Goal: Find contact information: Find contact information

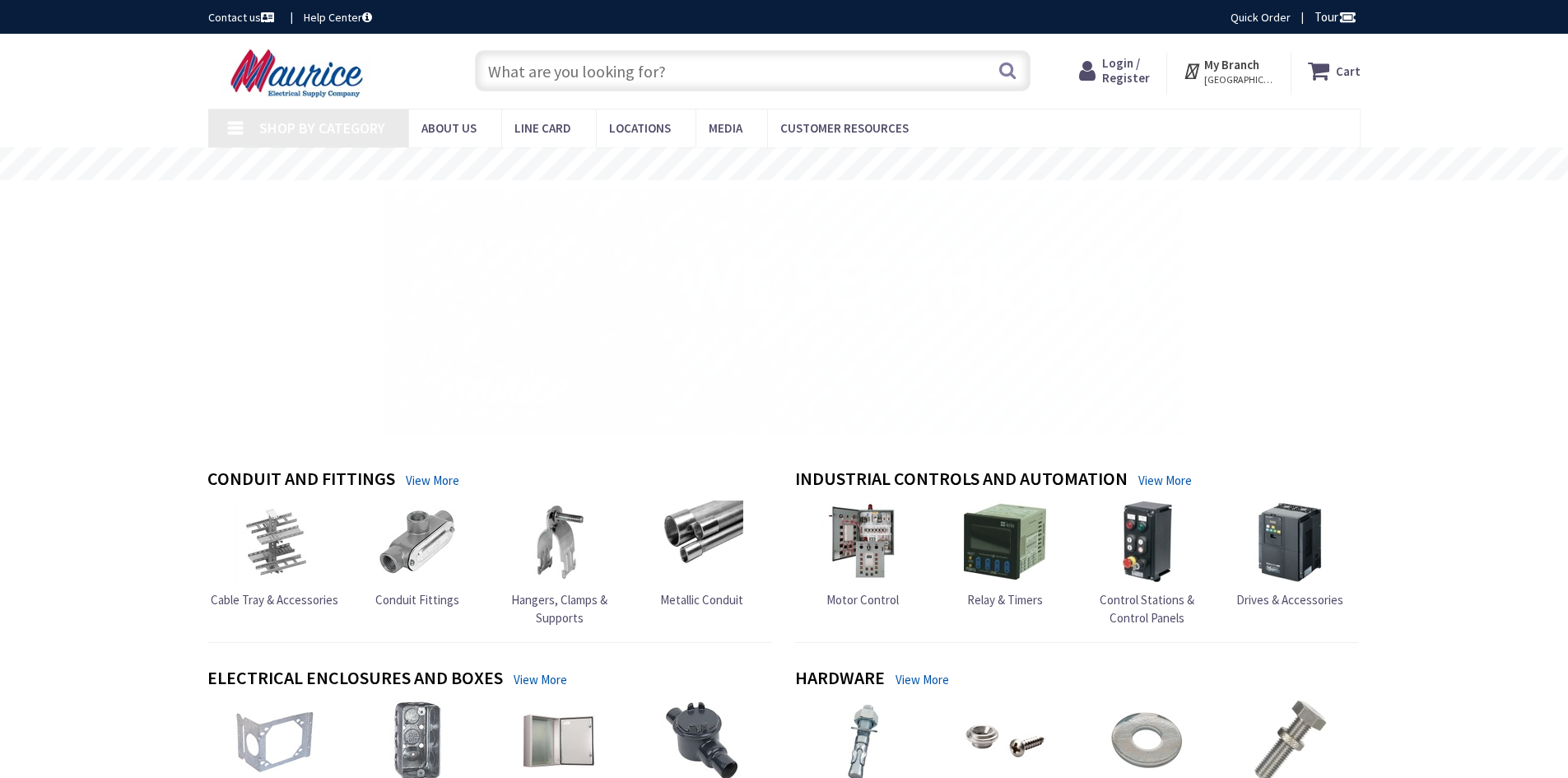
type input "Lime Kiln Rd, [PERSON_NAME][GEOGRAPHIC_DATA], [GEOGRAPHIC_DATA]"
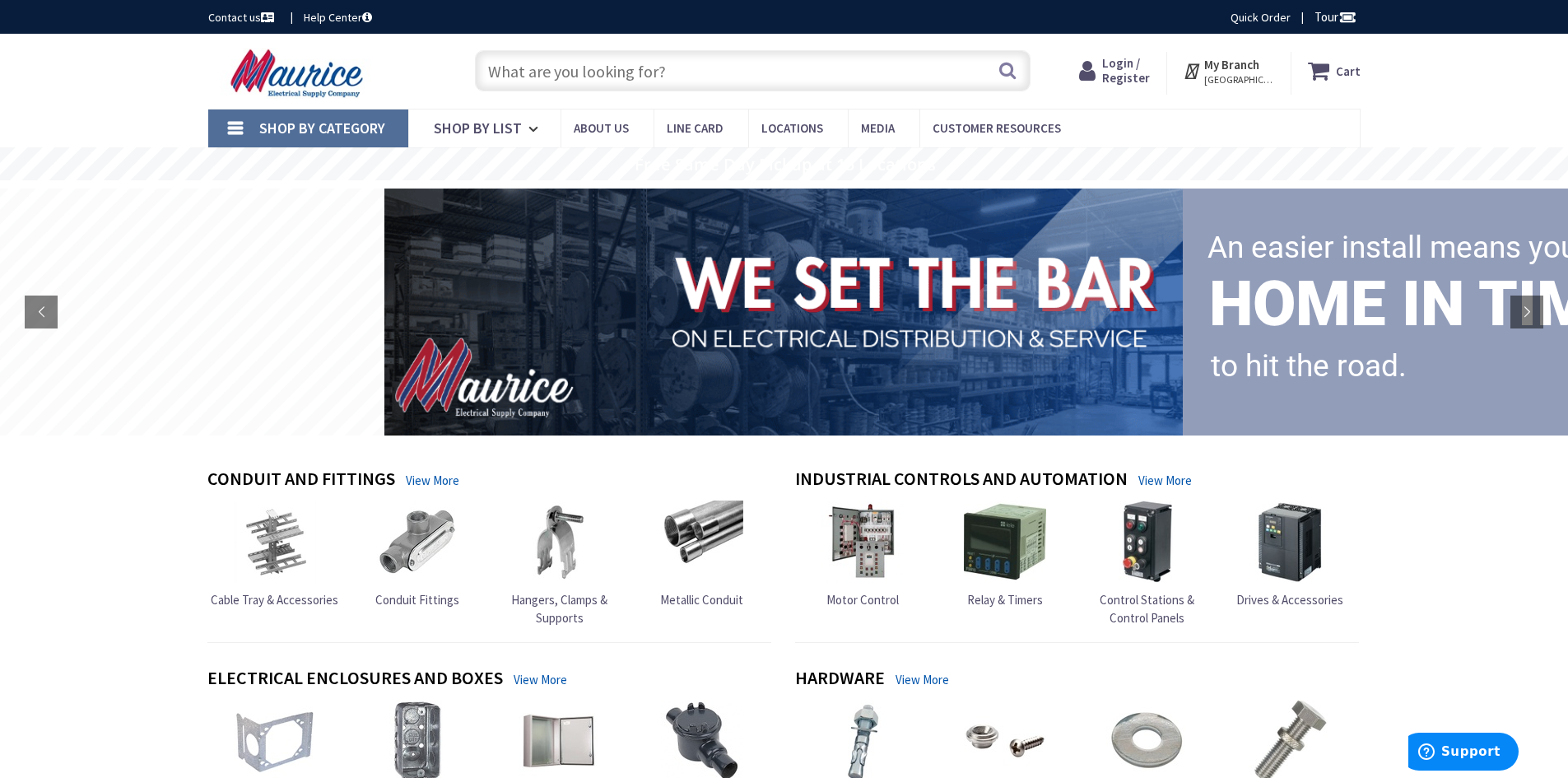
click at [794, 72] on input "text" at bounding box center [752, 70] width 555 height 41
paste input "MAURICE ELECTRICAL SUPPLY COMPANY"
type input "MAURICE ELECTRICAL SUPPLY COMPANY"
drag, startPoint x: 805, startPoint y: 68, endPoint x: 331, endPoint y: -17, distance: 481.6
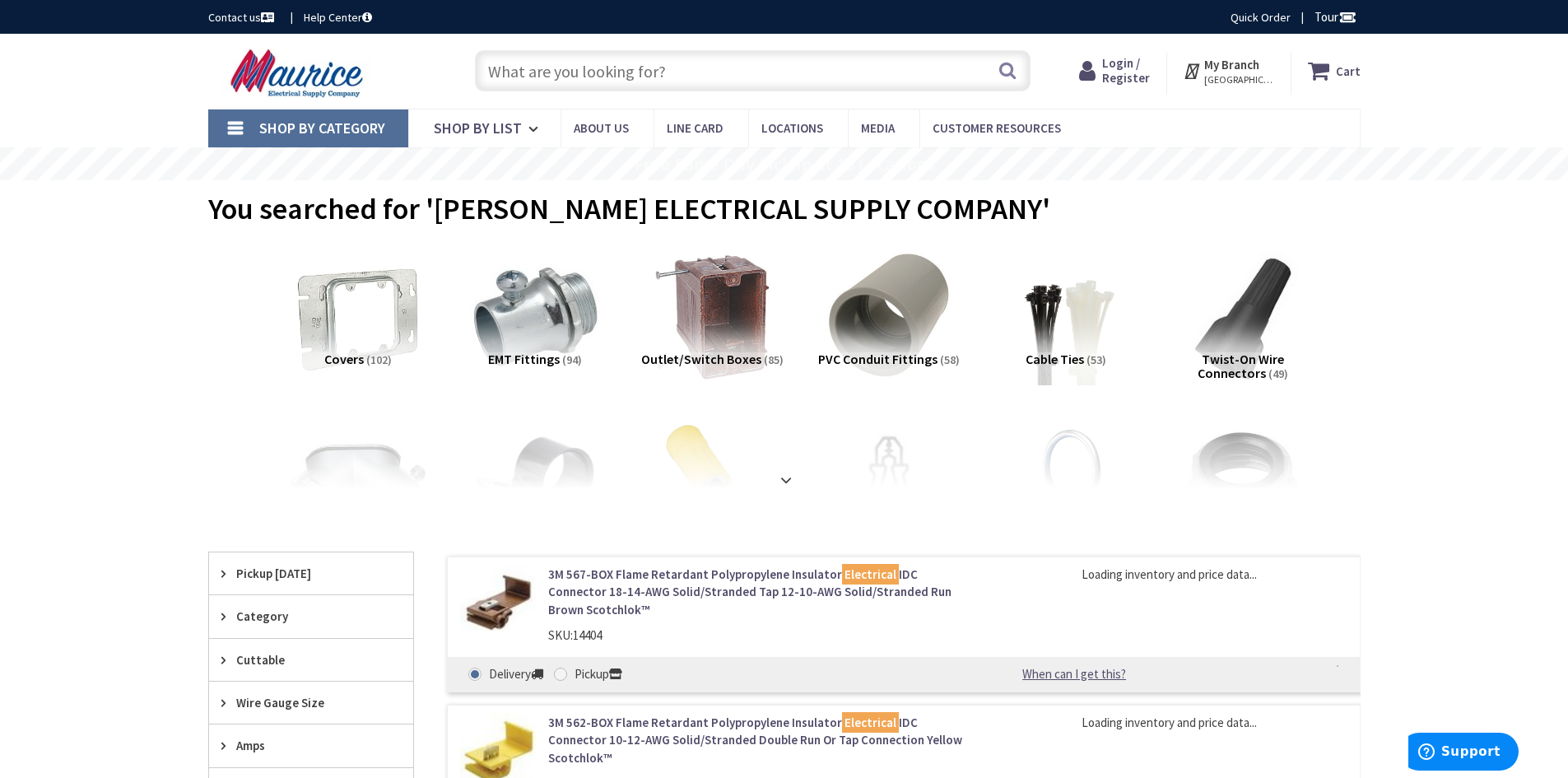
click at [689, 60] on input "text" at bounding box center [752, 70] width 555 height 41
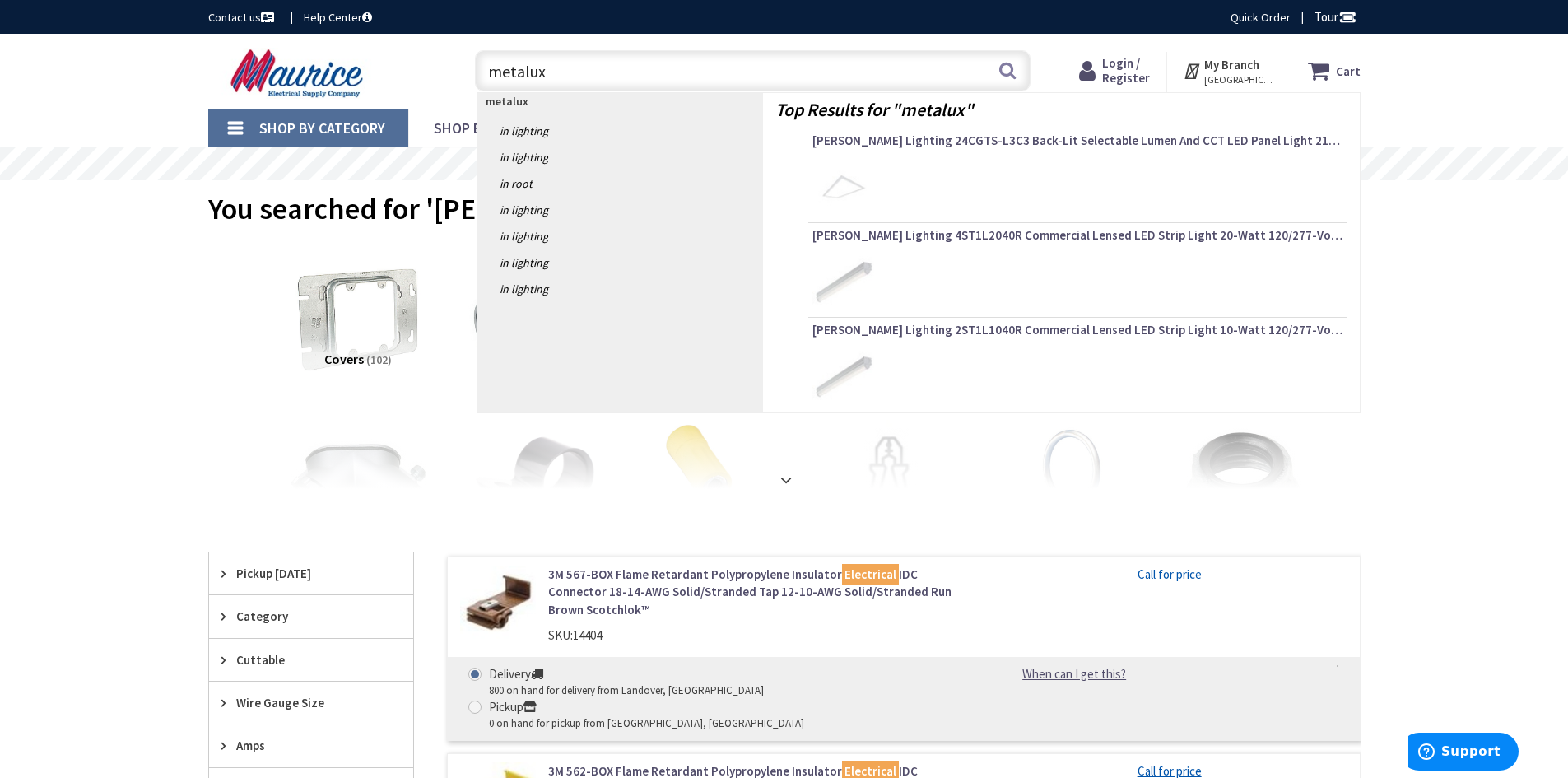
type input "metalux"
click at [1441, 752] on span "Support" at bounding box center [1429, 752] width 23 height 16
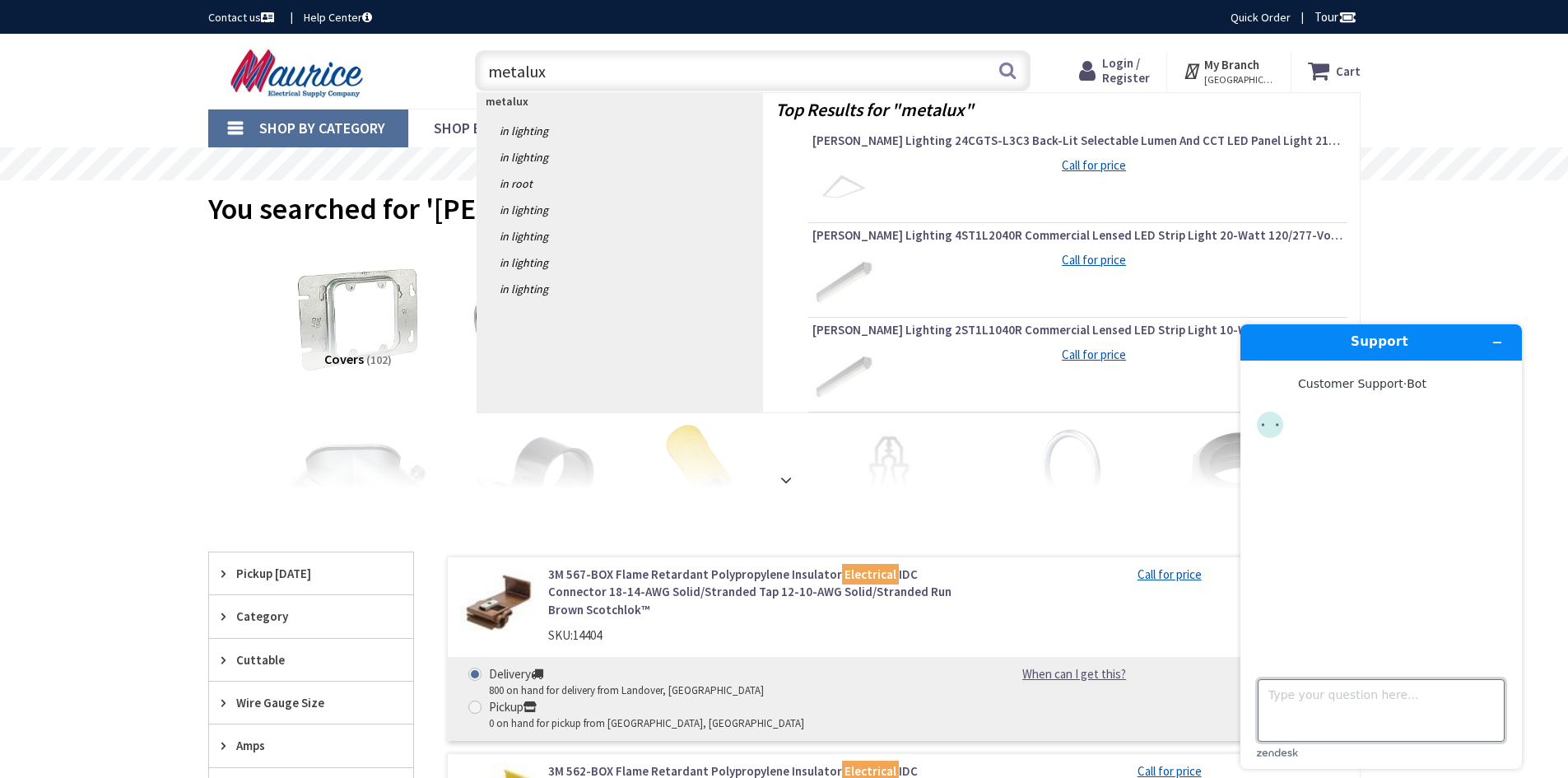
click at [1317, 698] on textarea "Type your question here..." at bounding box center [1381, 710] width 247 height 62
type textarea "hi"
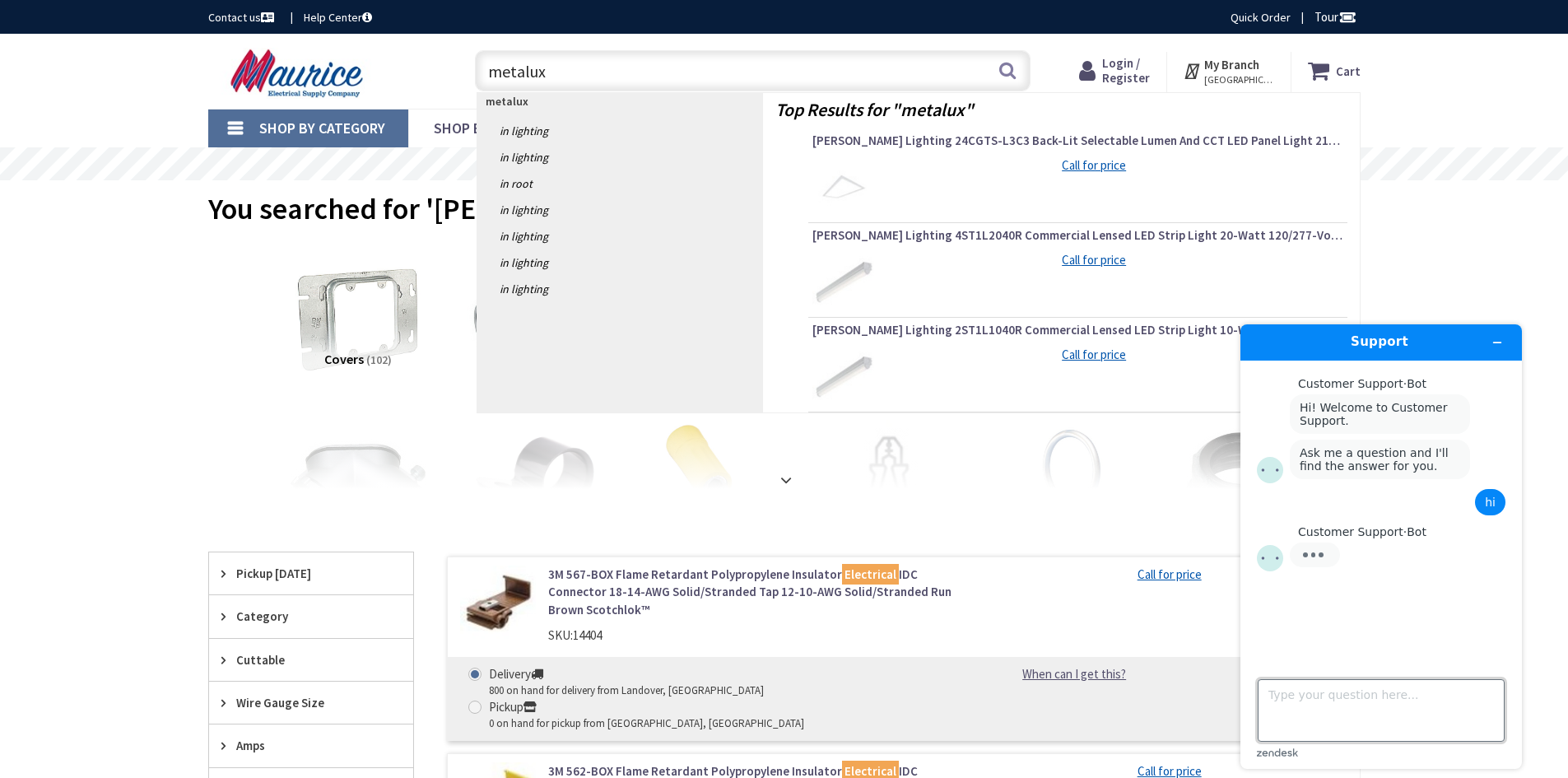
click at [1331, 700] on textarea "Type your question here..." at bounding box center [1381, 710] width 247 height 62
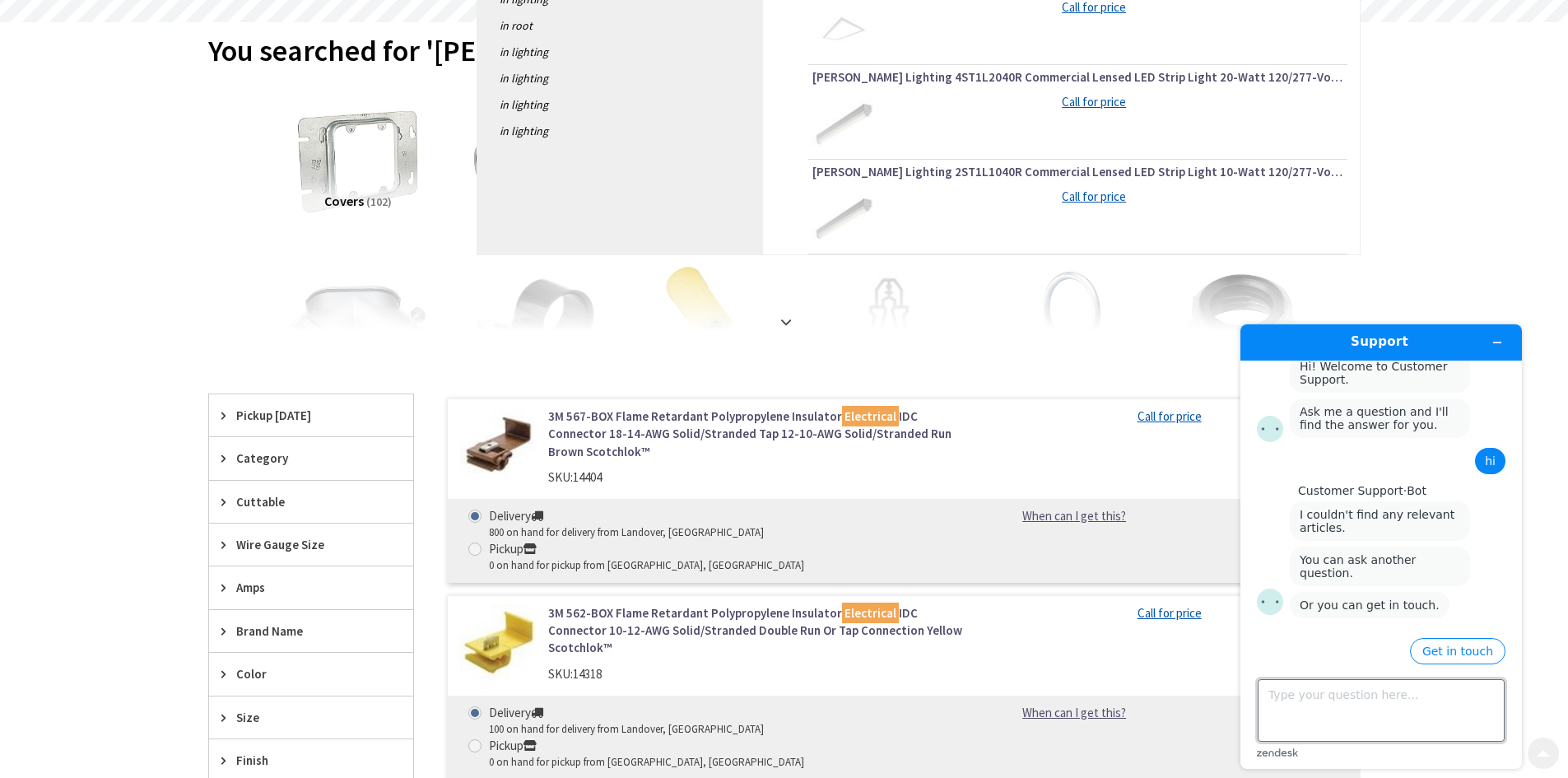
scroll to position [164, 0]
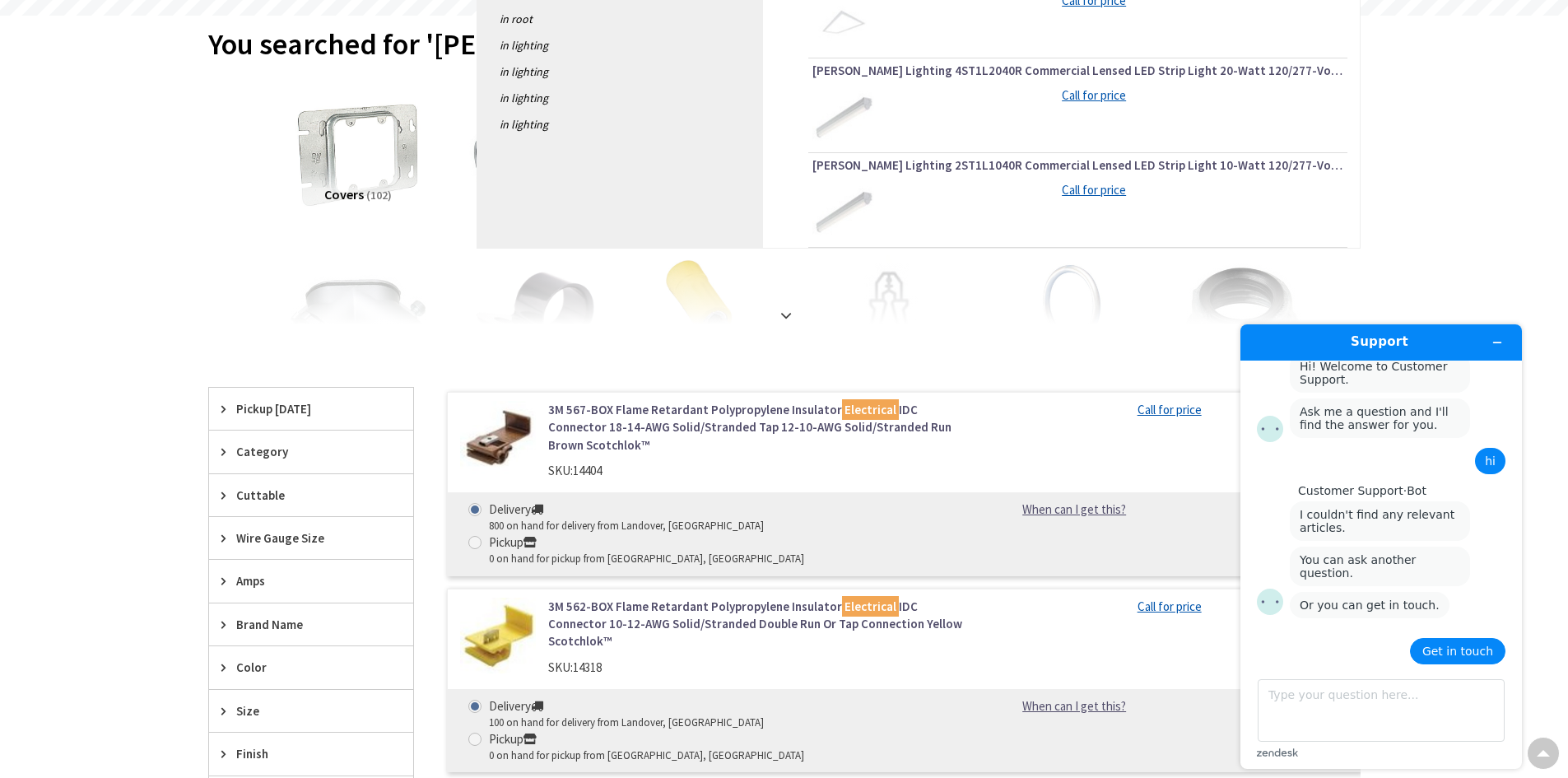
click at [1490, 655] on button "Get in touch" at bounding box center [1458, 650] width 96 height 26
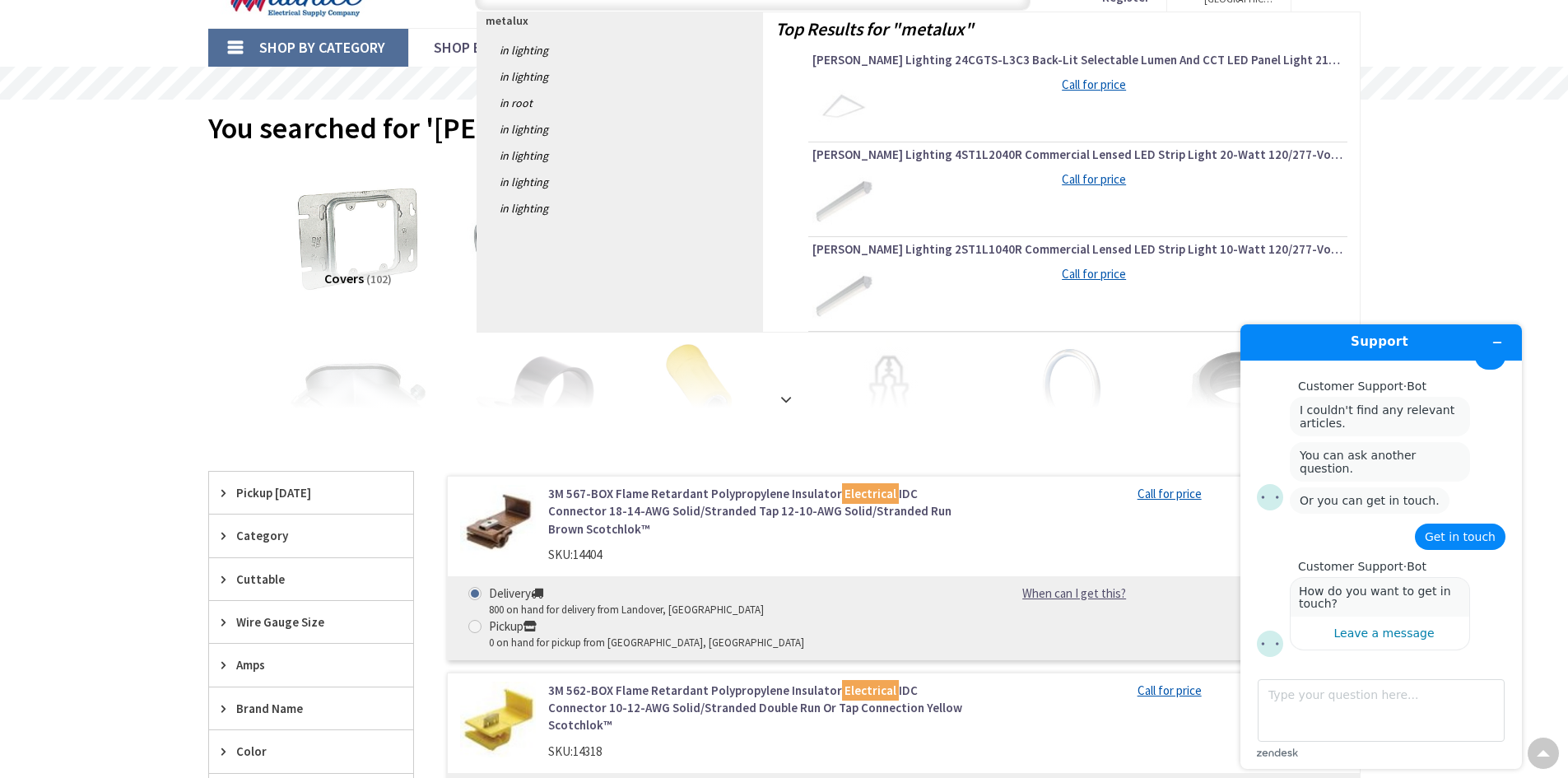
scroll to position [0, 0]
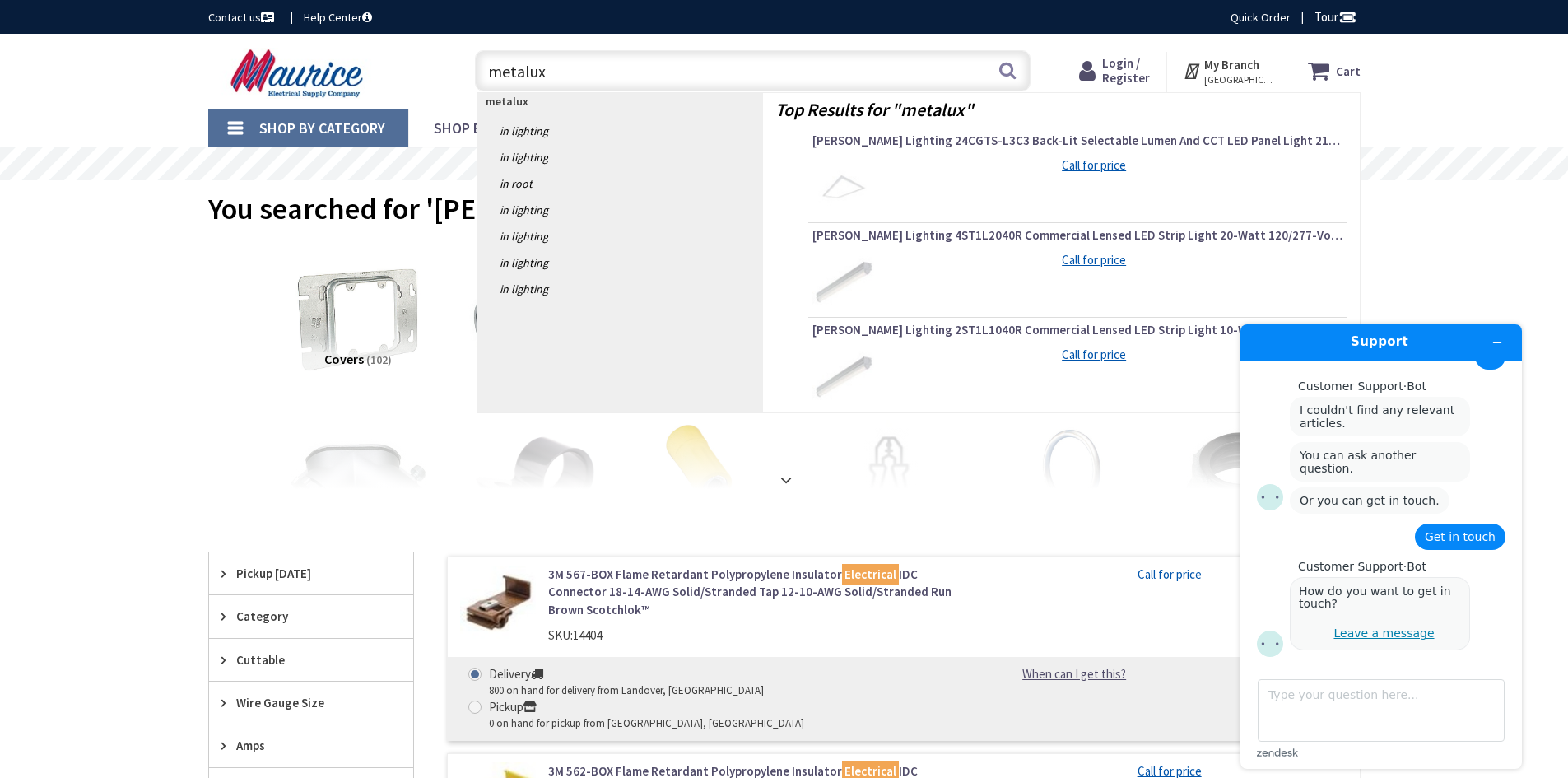
click at [1412, 637] on div "Leave a message" at bounding box center [1384, 633] width 100 height 13
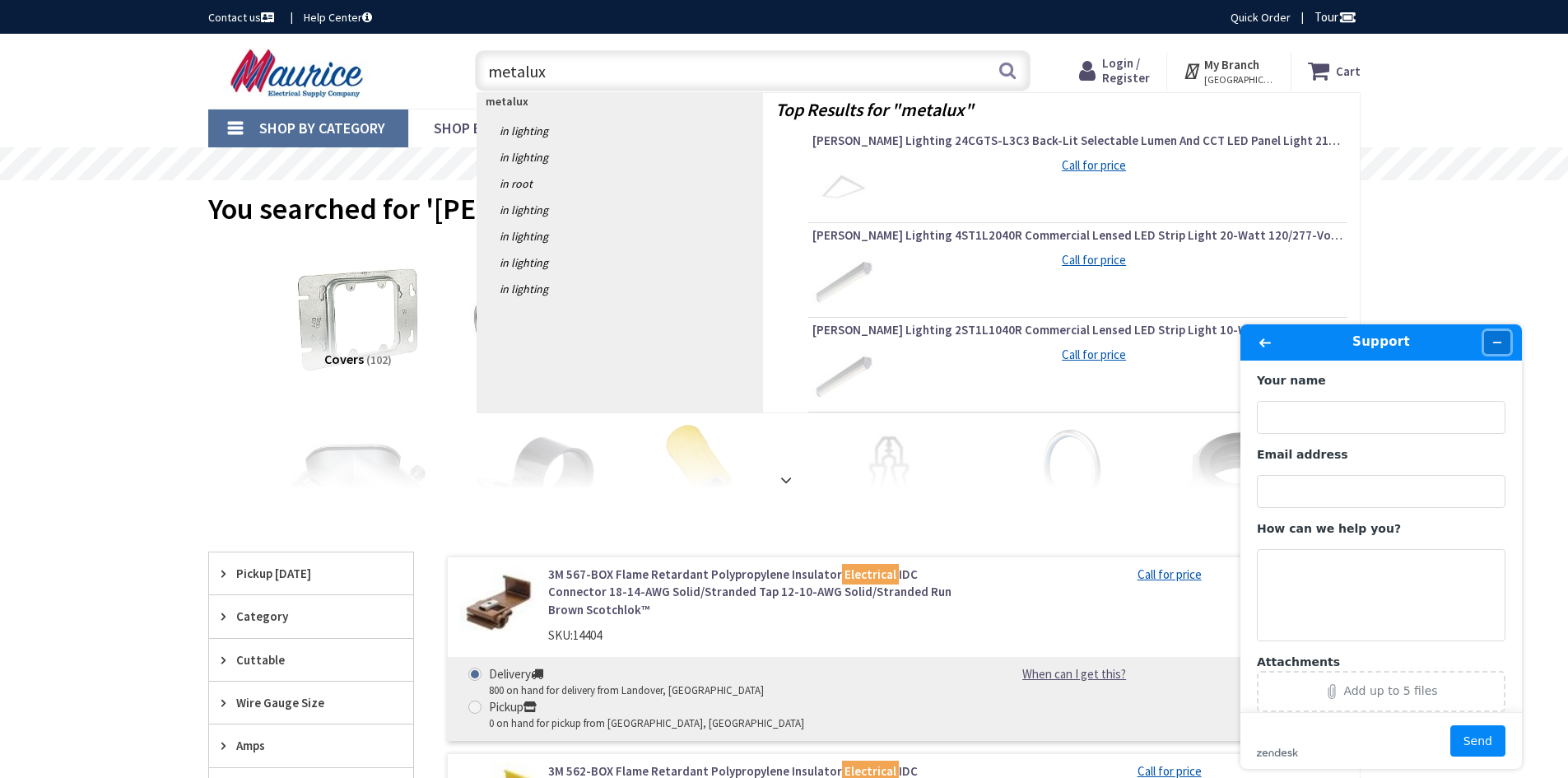
click at [1497, 347] on icon "Minimize widget" at bounding box center [1497, 342] width 12 height 12
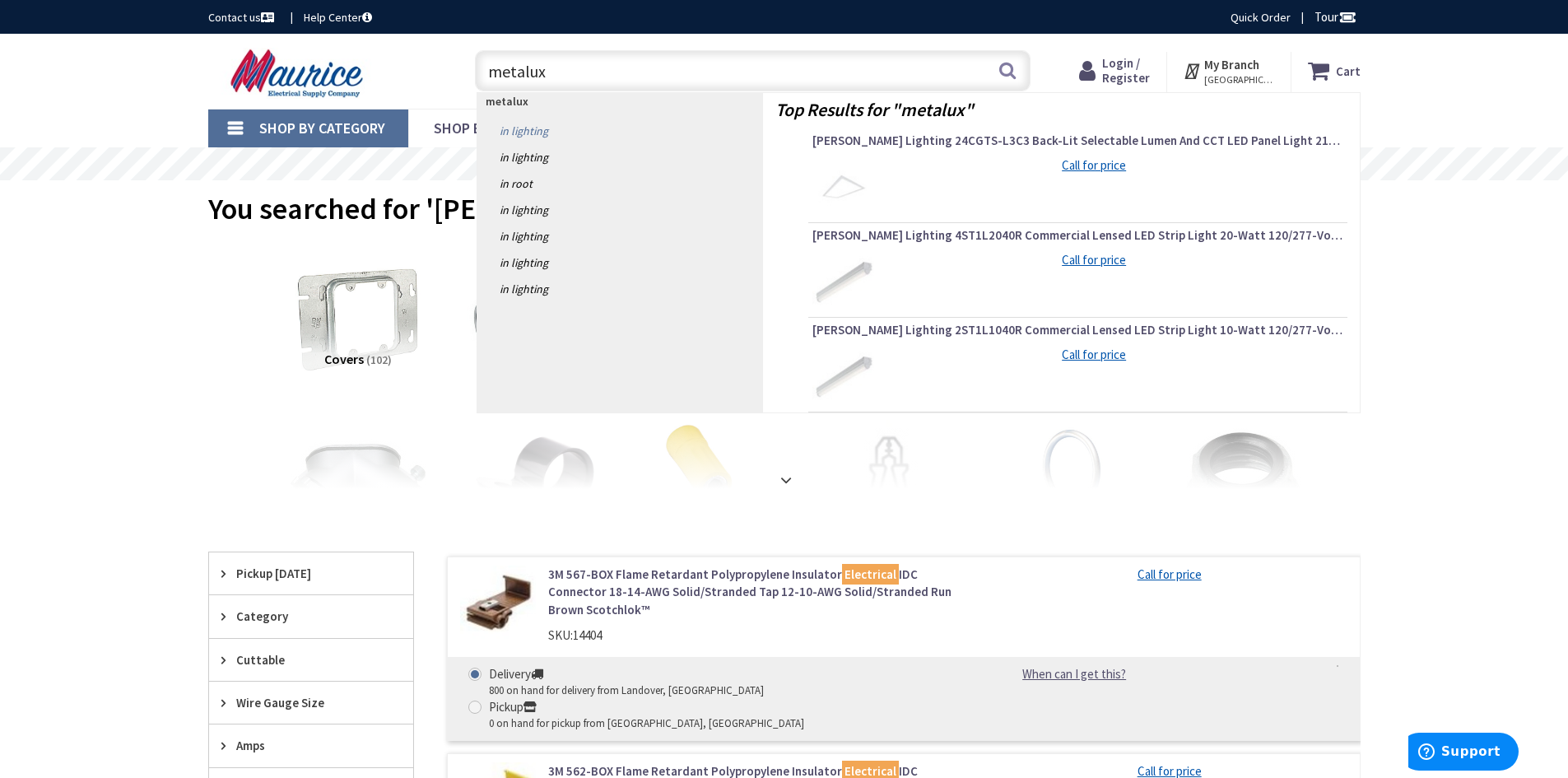
click at [537, 133] on link "in Lighting" at bounding box center [620, 131] width 286 height 26
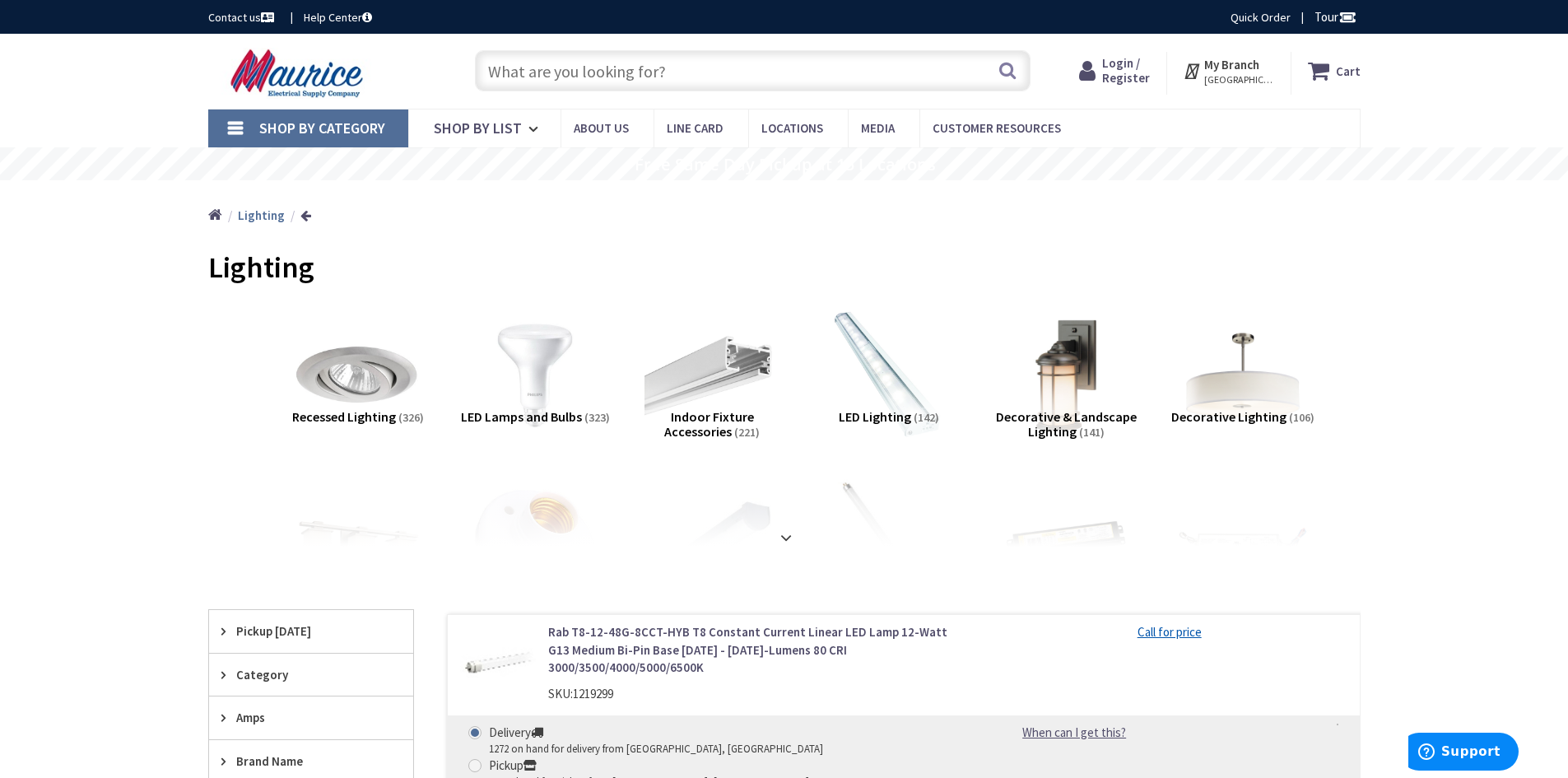
click at [327, 80] on img at bounding box center [299, 73] width 182 height 51
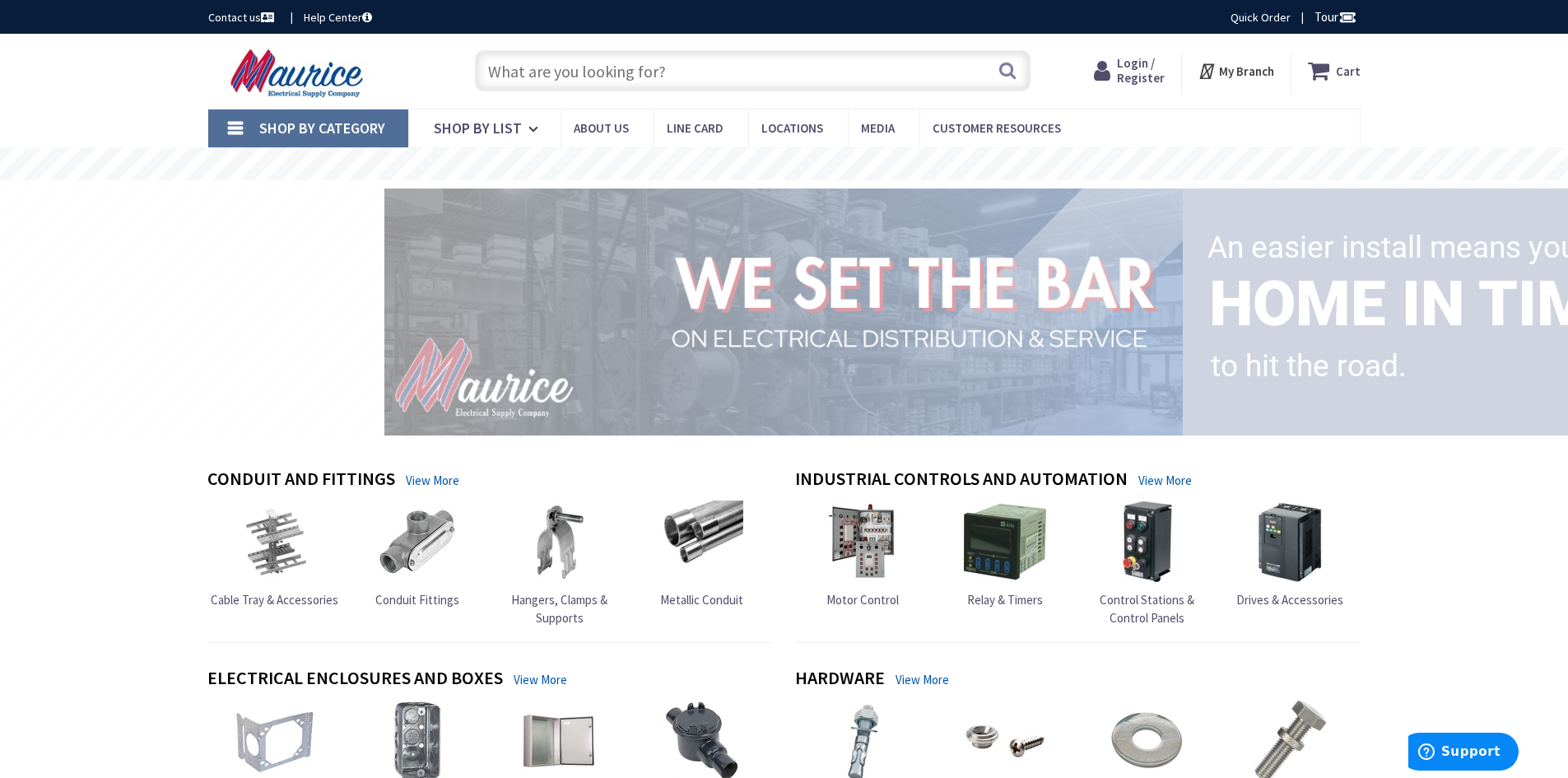
click at [238, 18] on link "Contact us" at bounding box center [243, 17] width 69 height 16
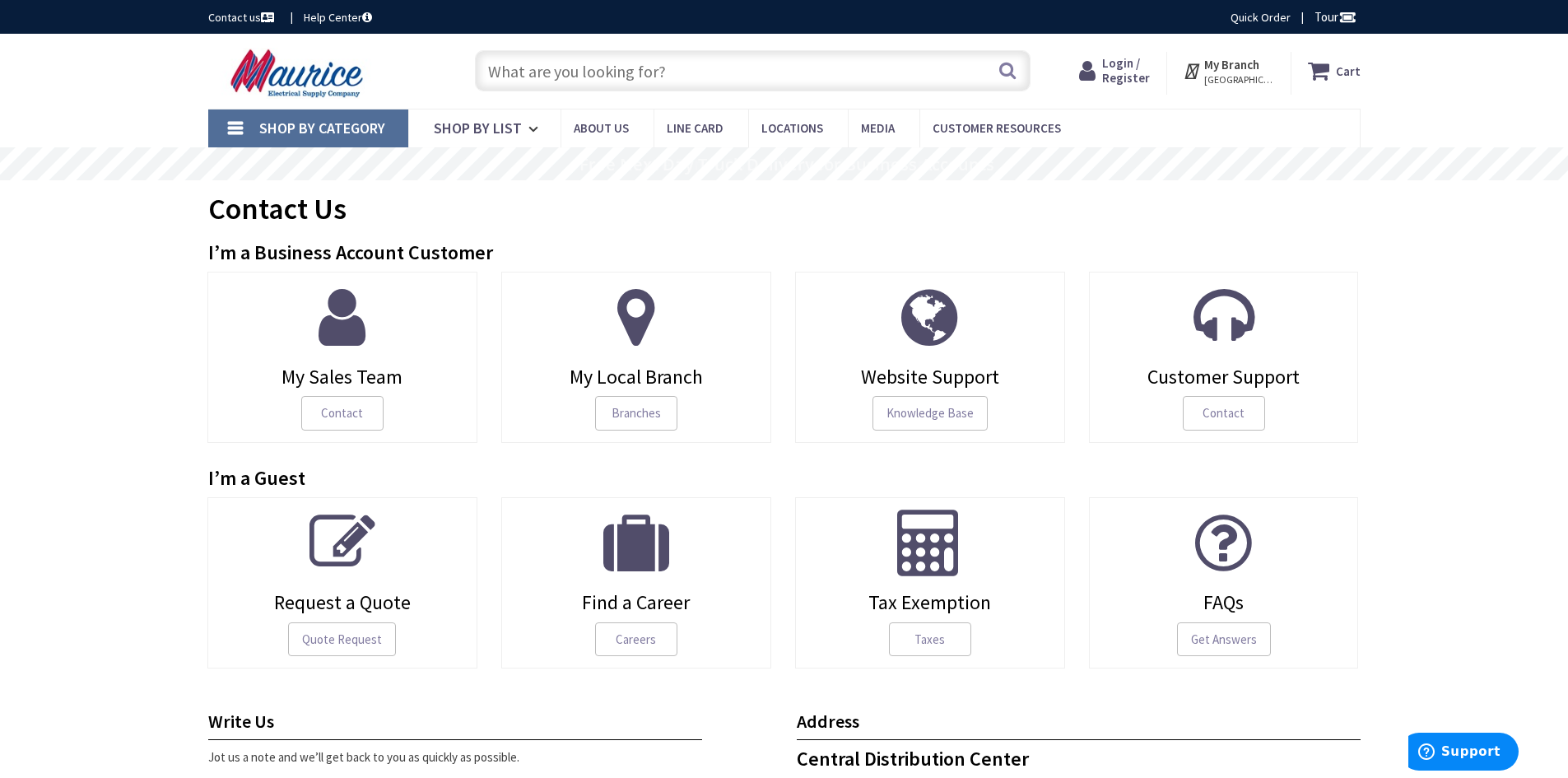
click at [305, 611] on span "Request a Quote" at bounding box center [342, 602] width 246 height 21
click at [321, 621] on link "Request a Quote Quote Request" at bounding box center [342, 582] width 270 height 171
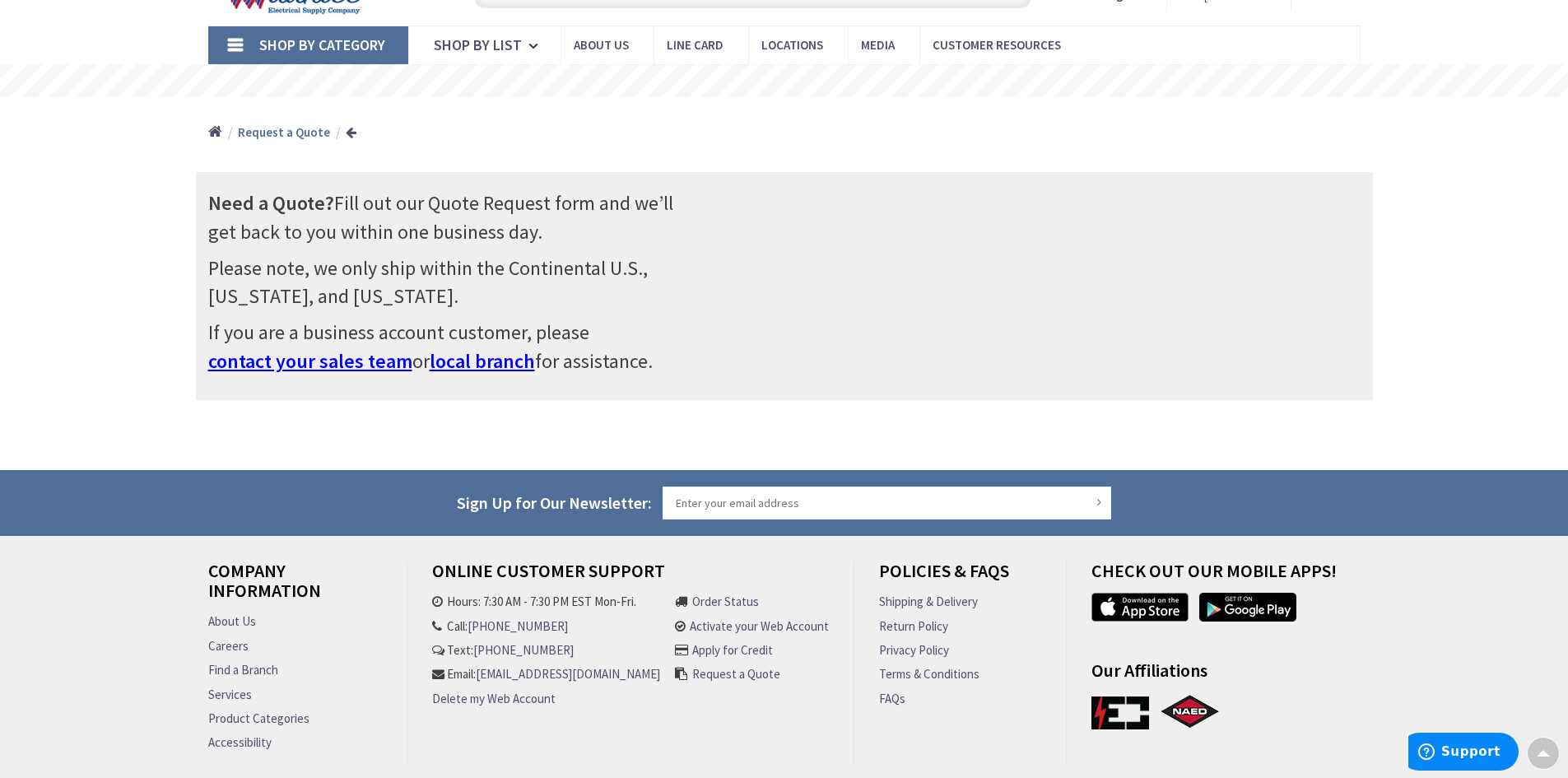
scroll to position [79, 0]
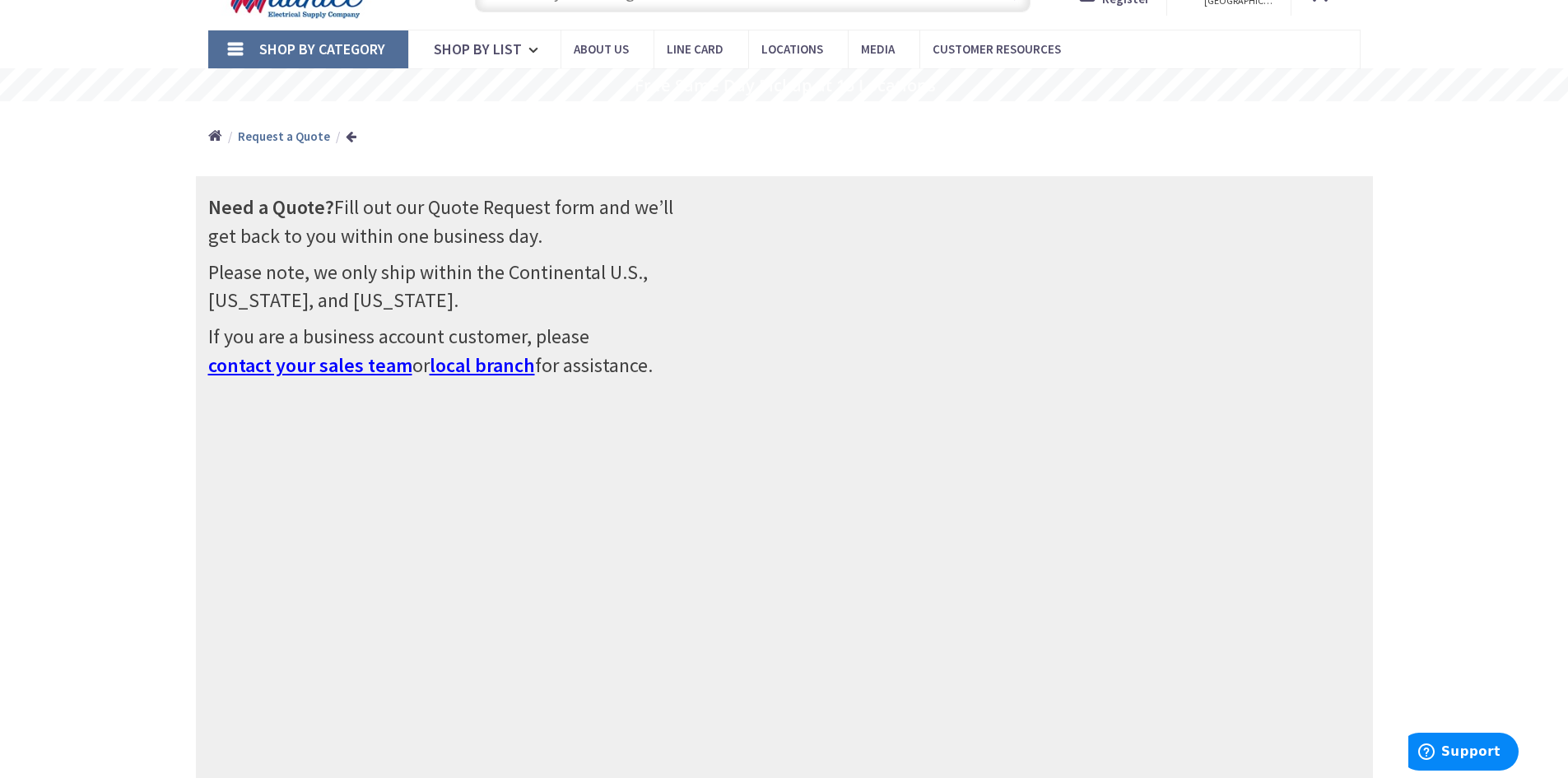
click at [366, 371] on span "contact your sales team" at bounding box center [310, 365] width 205 height 26
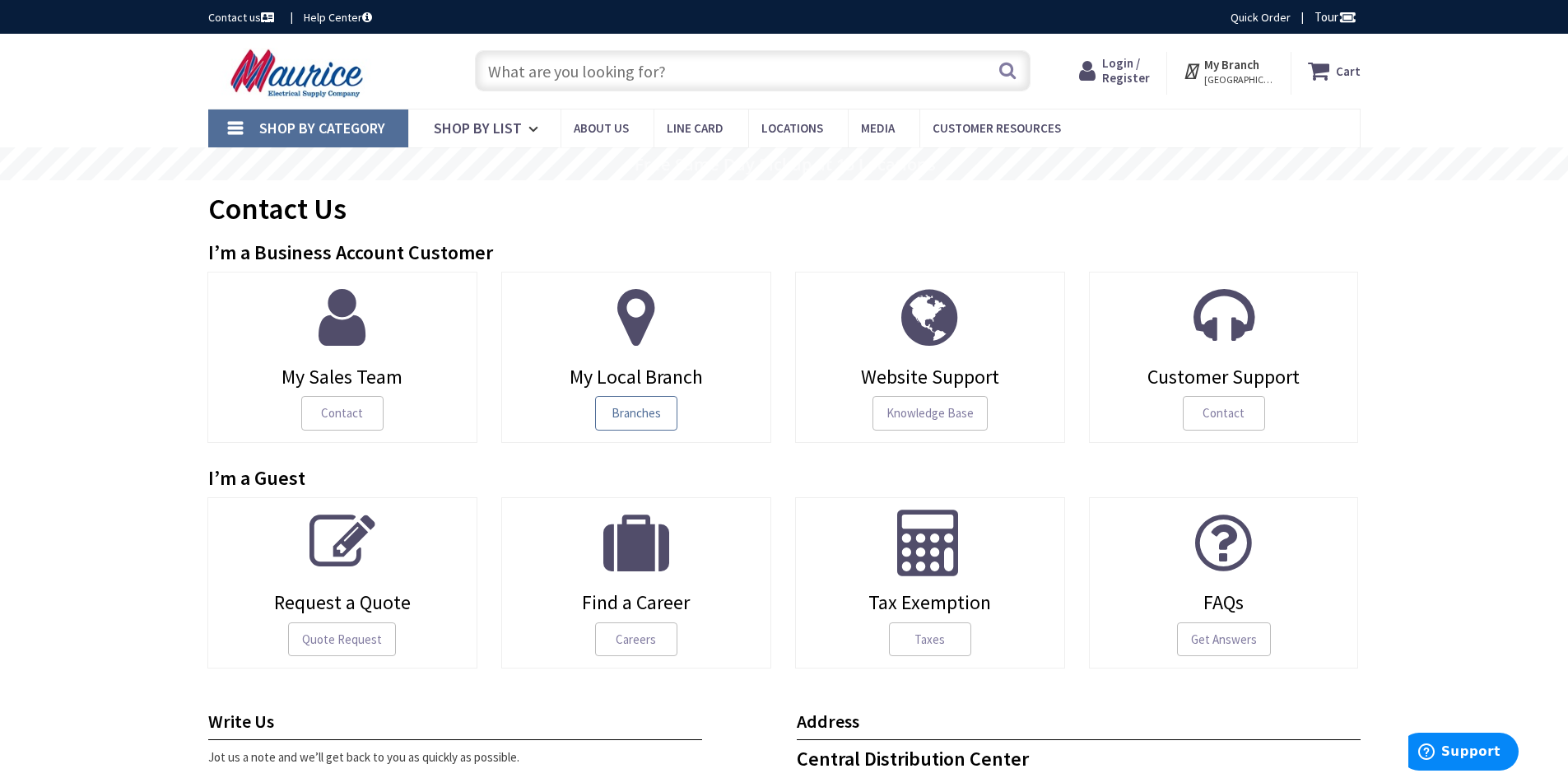
click at [646, 419] on span "Branches" at bounding box center [637, 414] width 82 height 35
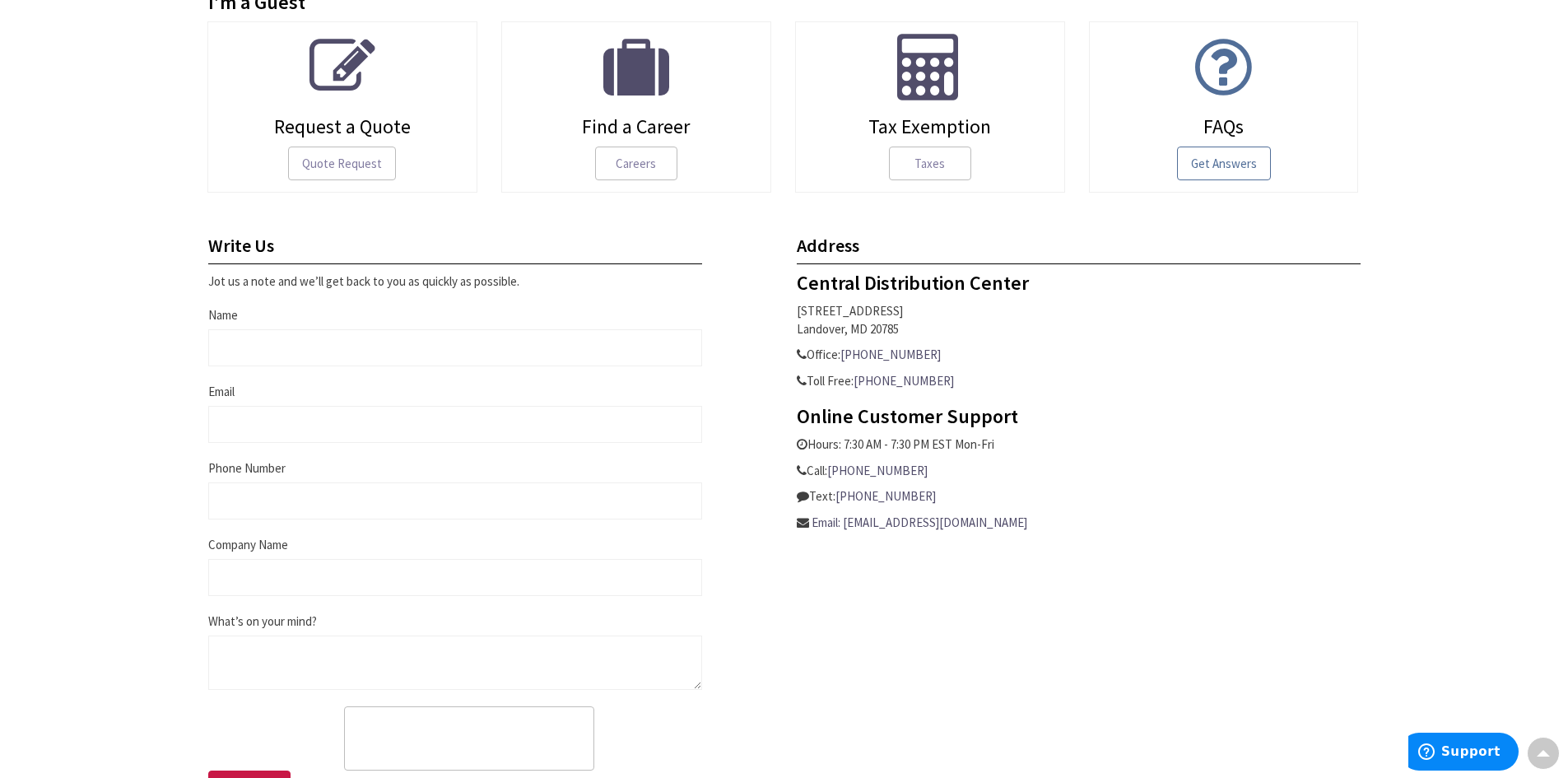
scroll to position [494, 0]
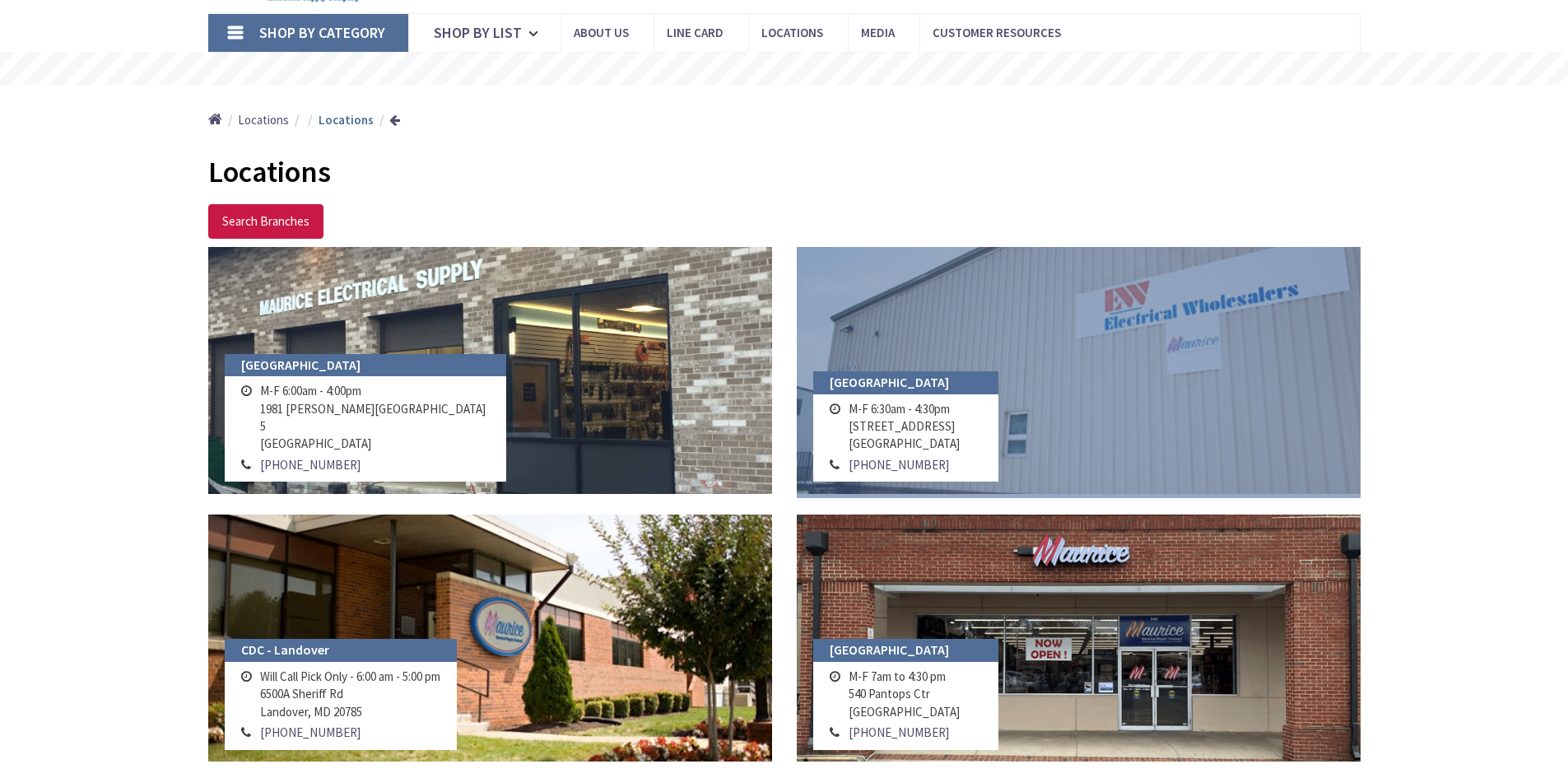
scroll to position [247, 0]
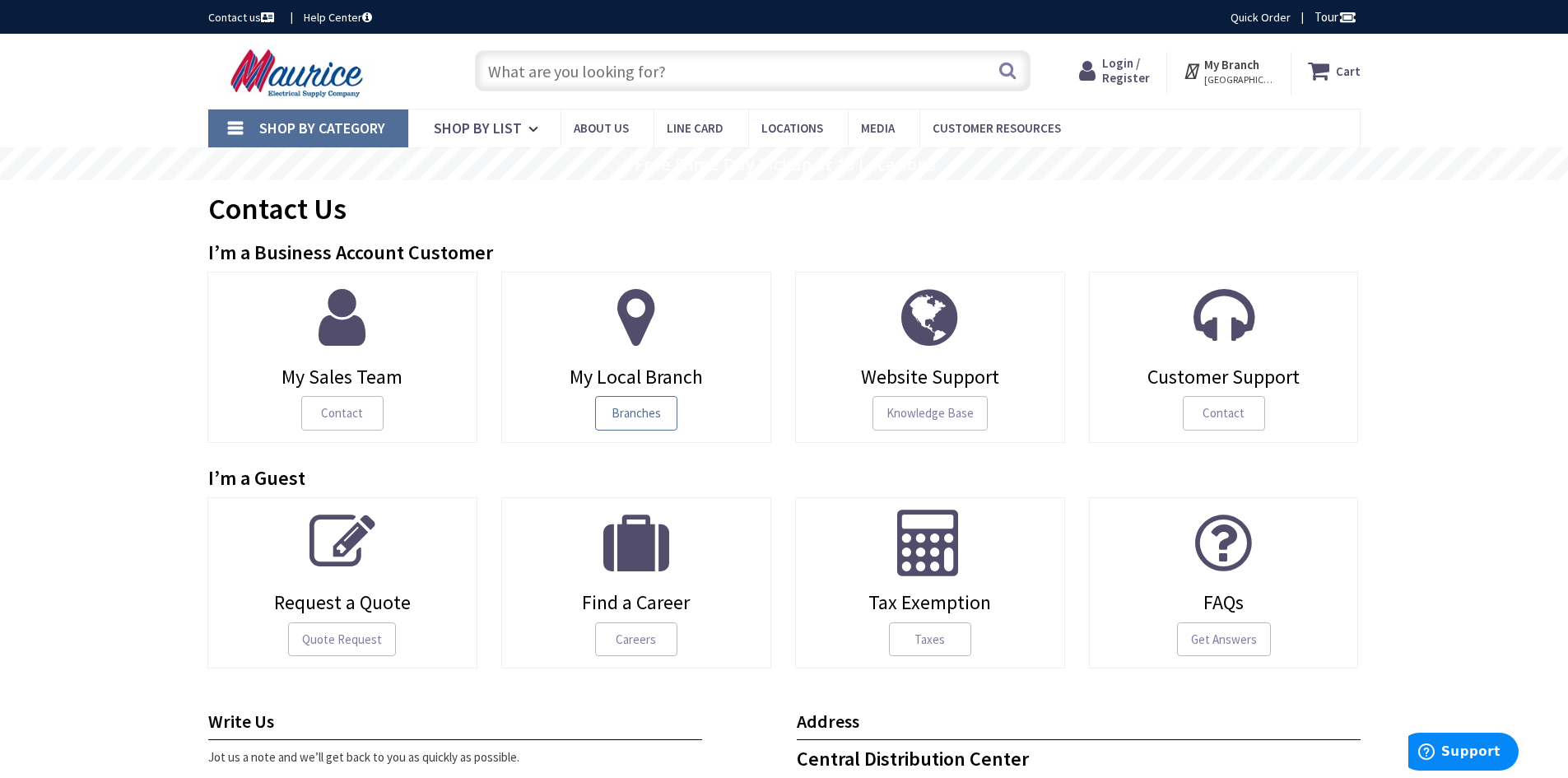
click at [621, 400] on span "Branches" at bounding box center [637, 414] width 82 height 35
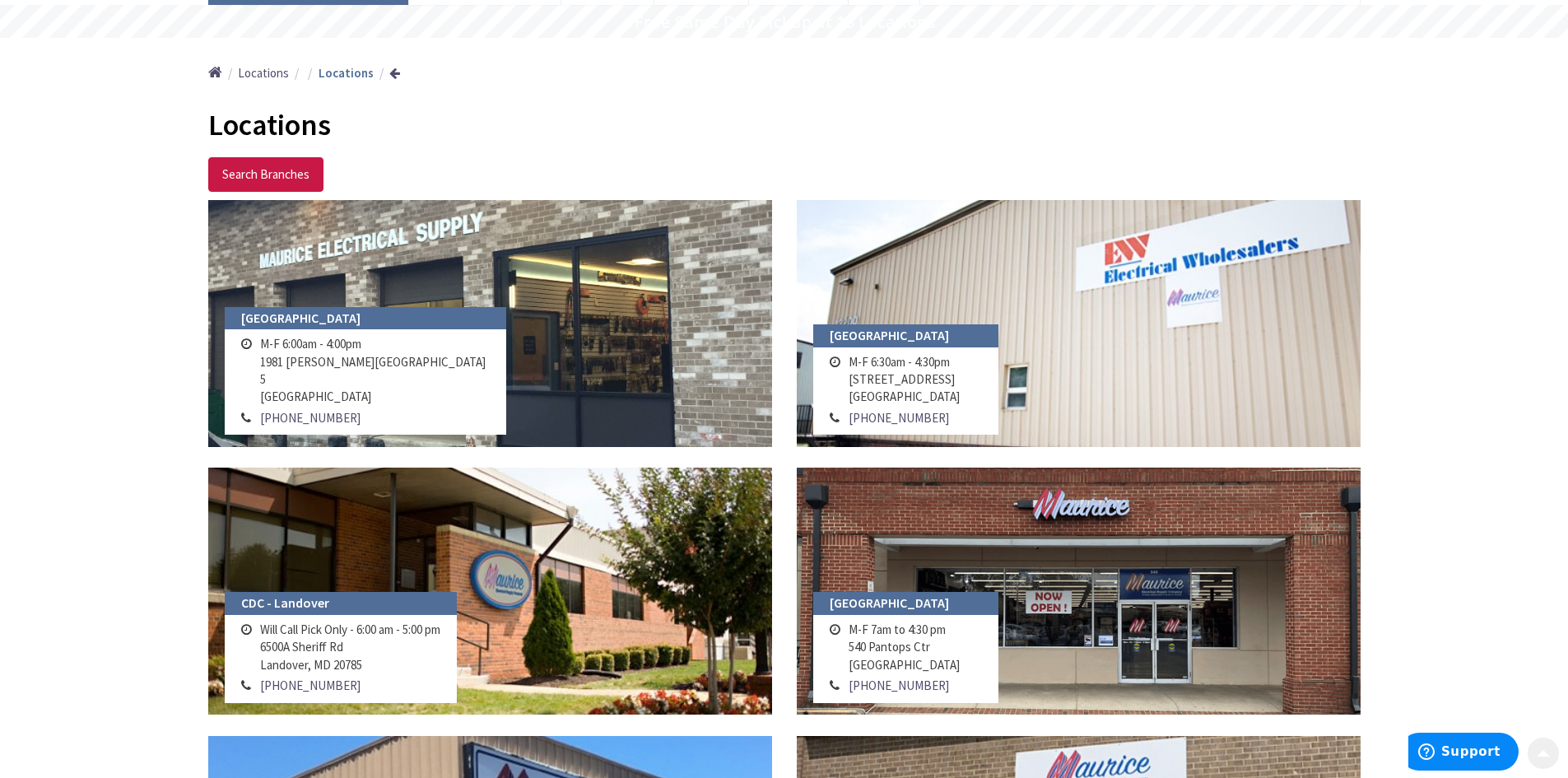
scroll to position [164, 0]
